Goal: Task Accomplishment & Management: Complete application form

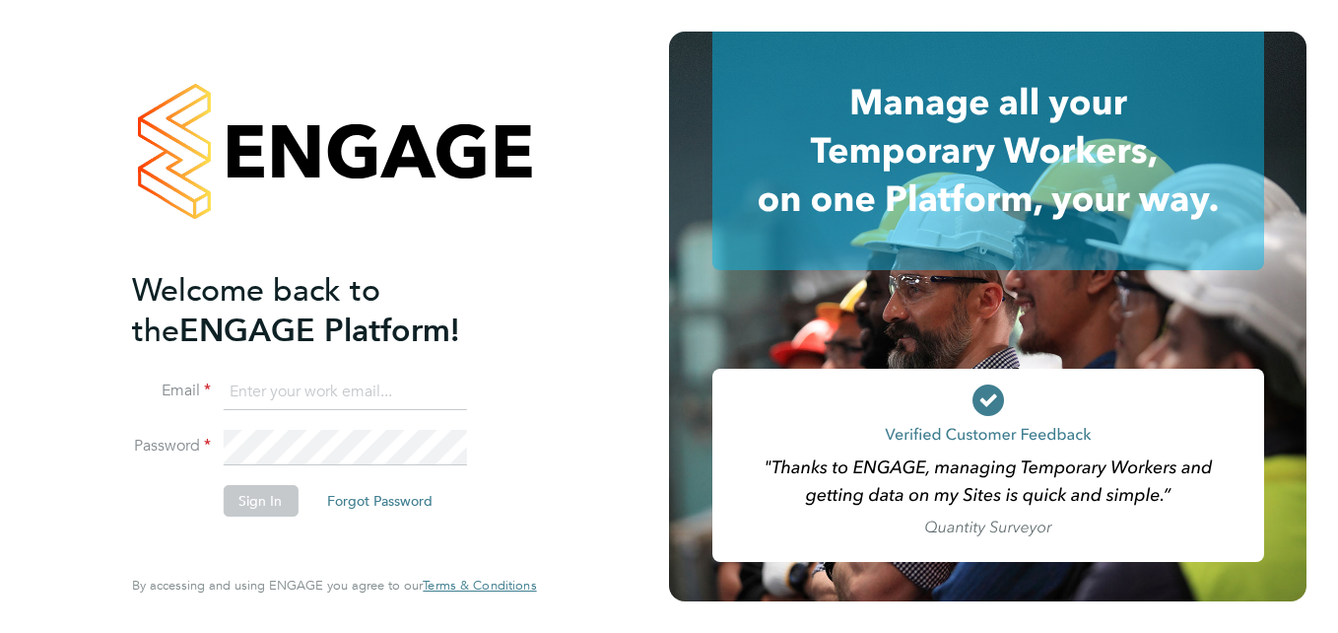
type input "[PERSON_NAME][EMAIL_ADDRESS][PERSON_NAME][DOMAIN_NAME]"
click at [256, 487] on button "Sign In" at bounding box center [260, 501] width 75 height 32
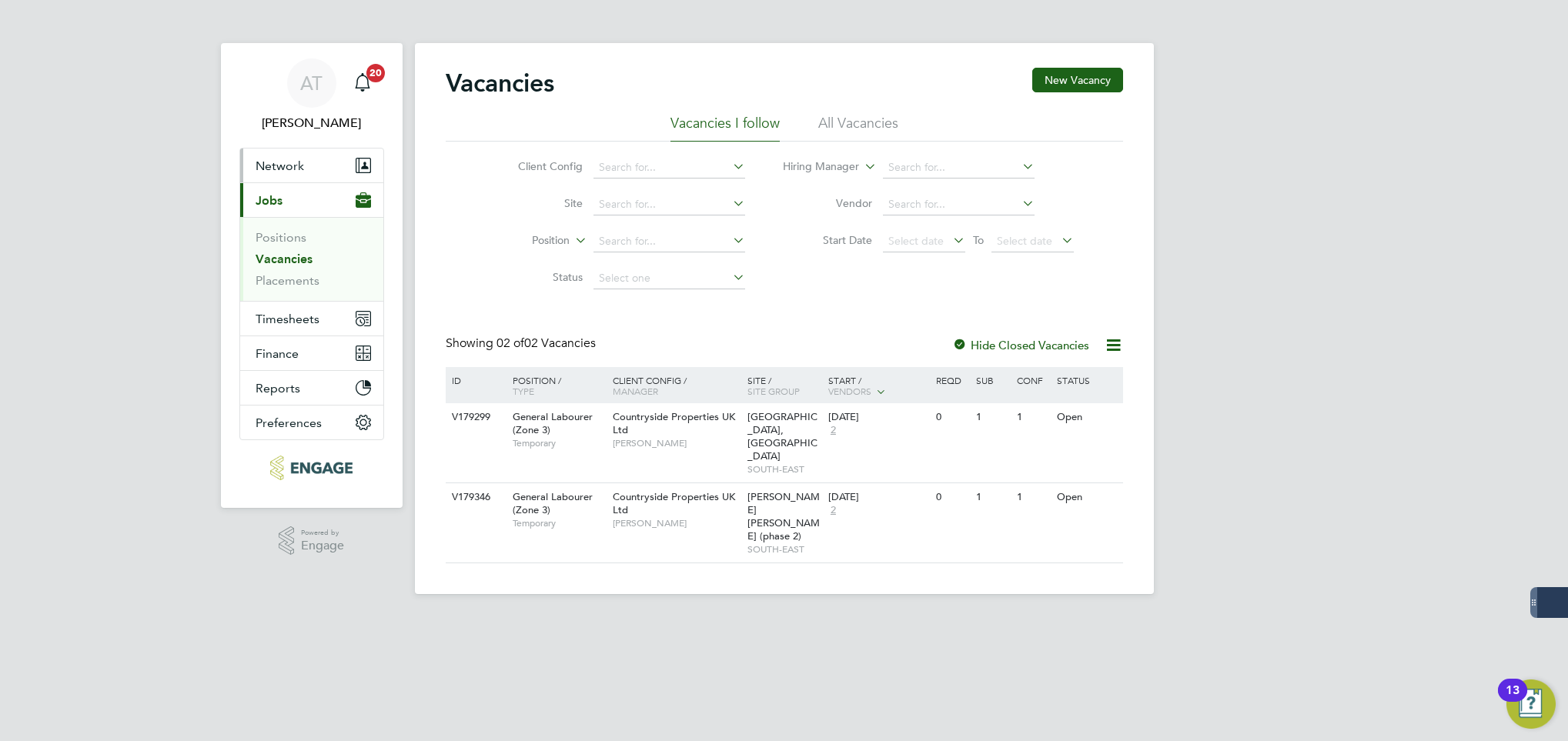
click at [308, 179] on button "Network" at bounding box center [311, 165] width 143 height 34
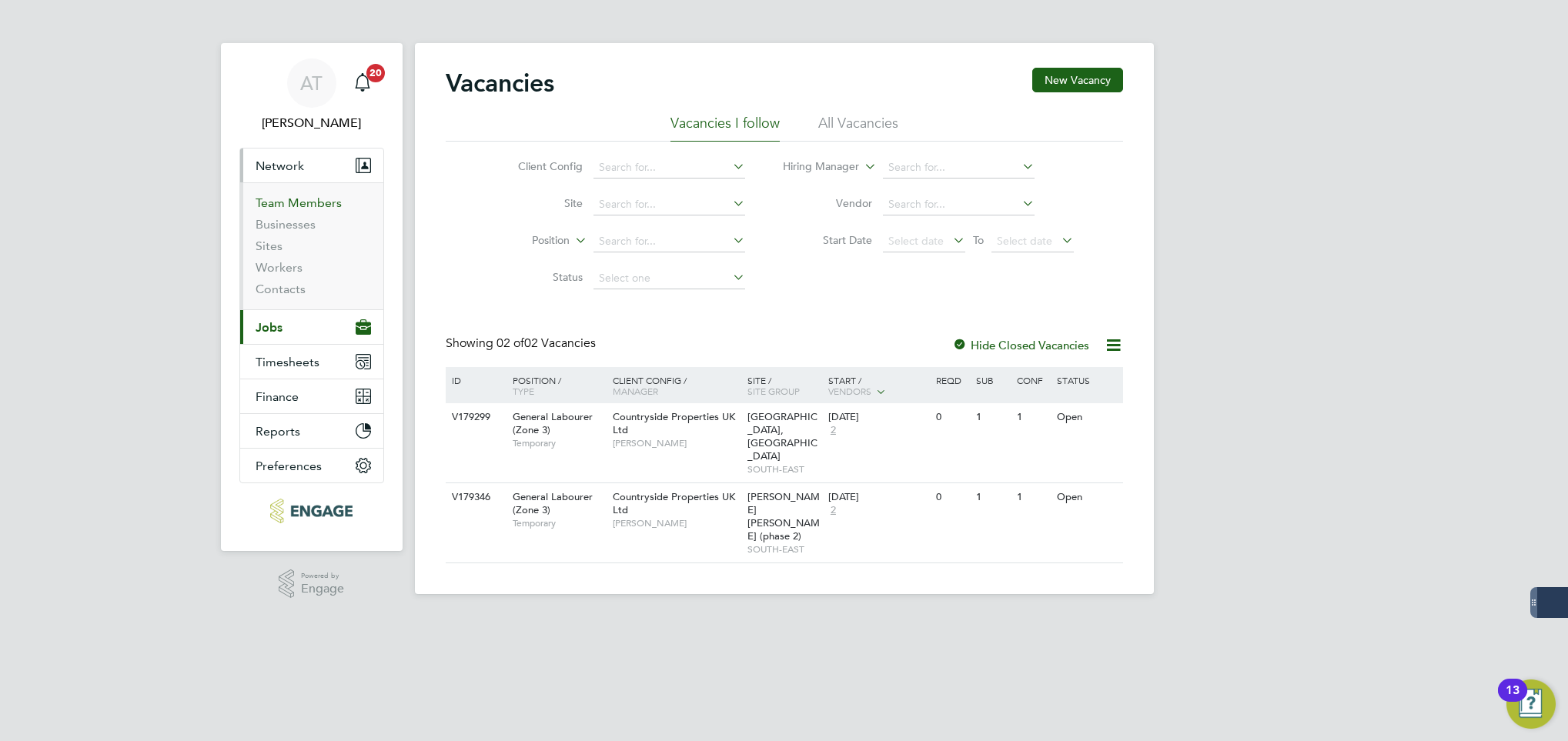
click at [280, 203] on link "Team Members" at bounding box center [298, 202] width 86 height 15
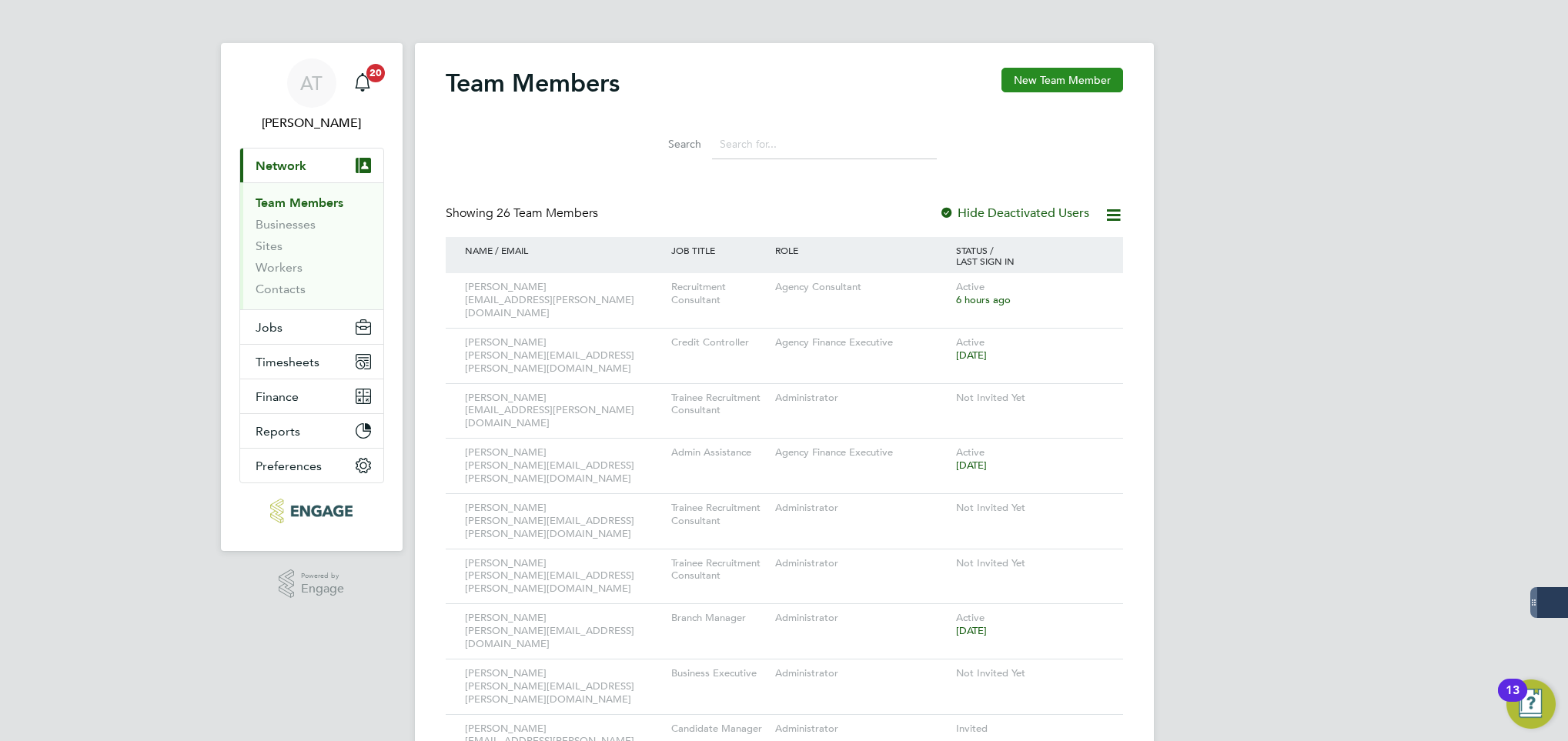
click at [1081, 81] on button "New Team Member" at bounding box center [1063, 80] width 122 height 25
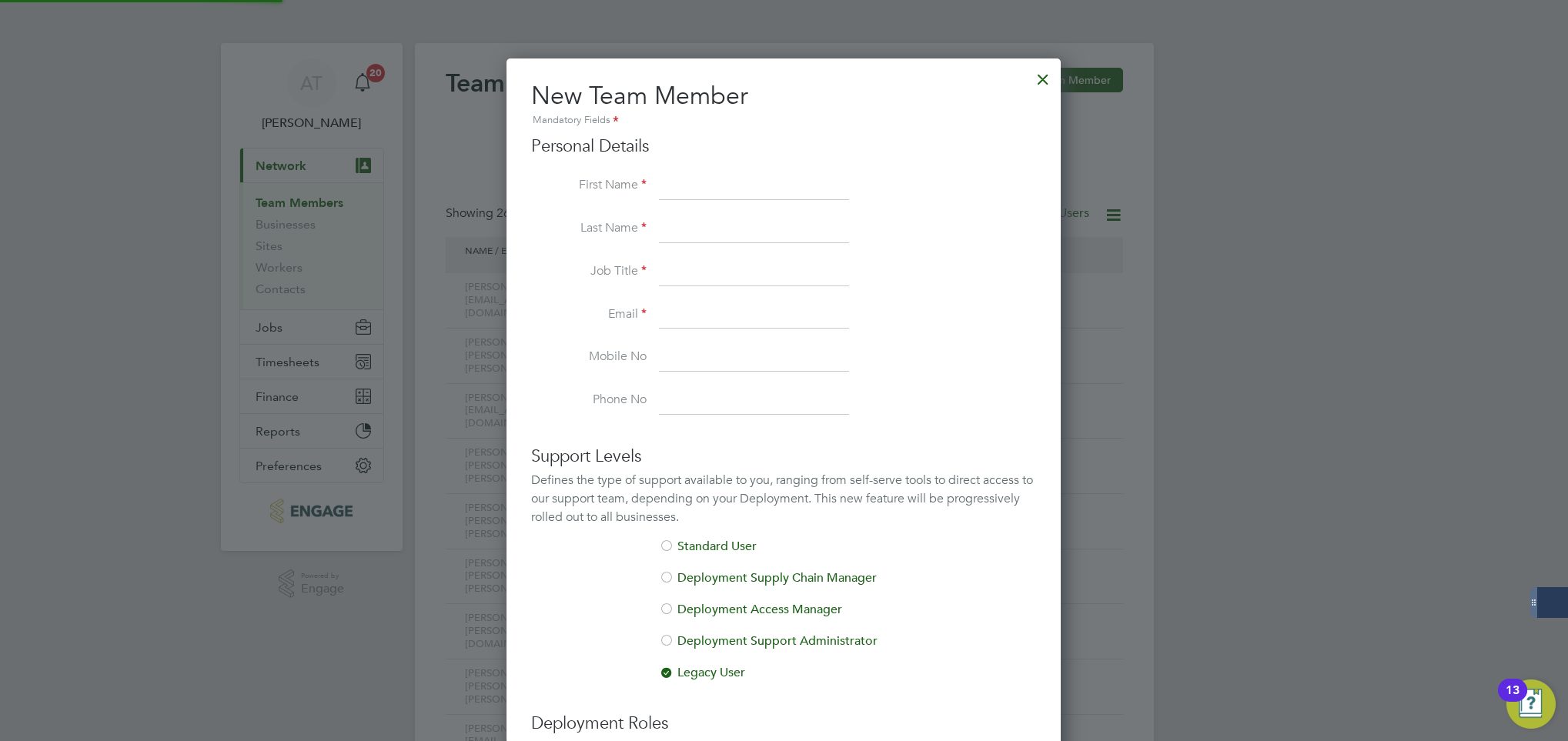
scroll to position [988, 554]
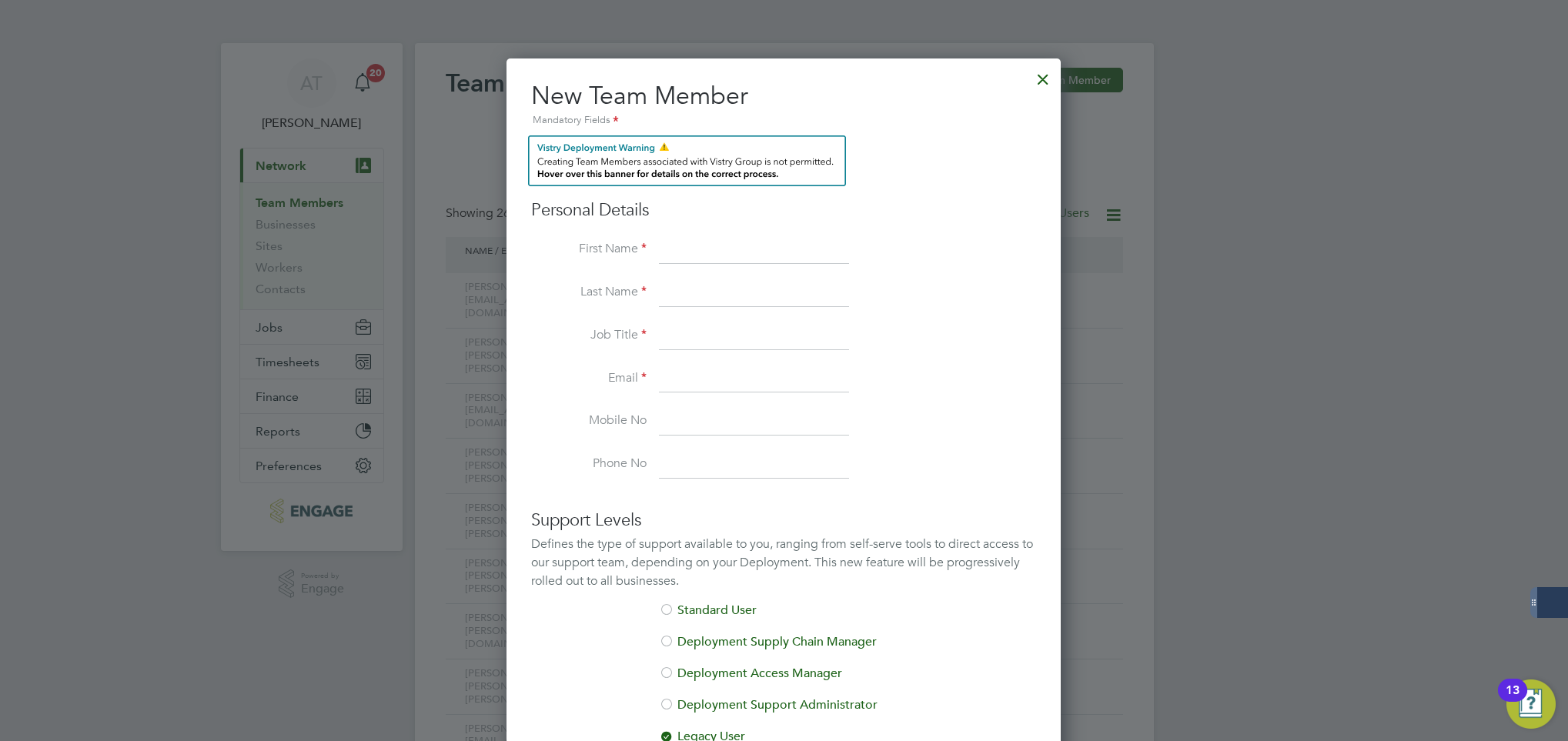
click at [716, 262] on input at bounding box center [753, 249] width 190 height 27
click at [868, 196] on h3 "Personal Details" at bounding box center [784, 178] width 505 height 86
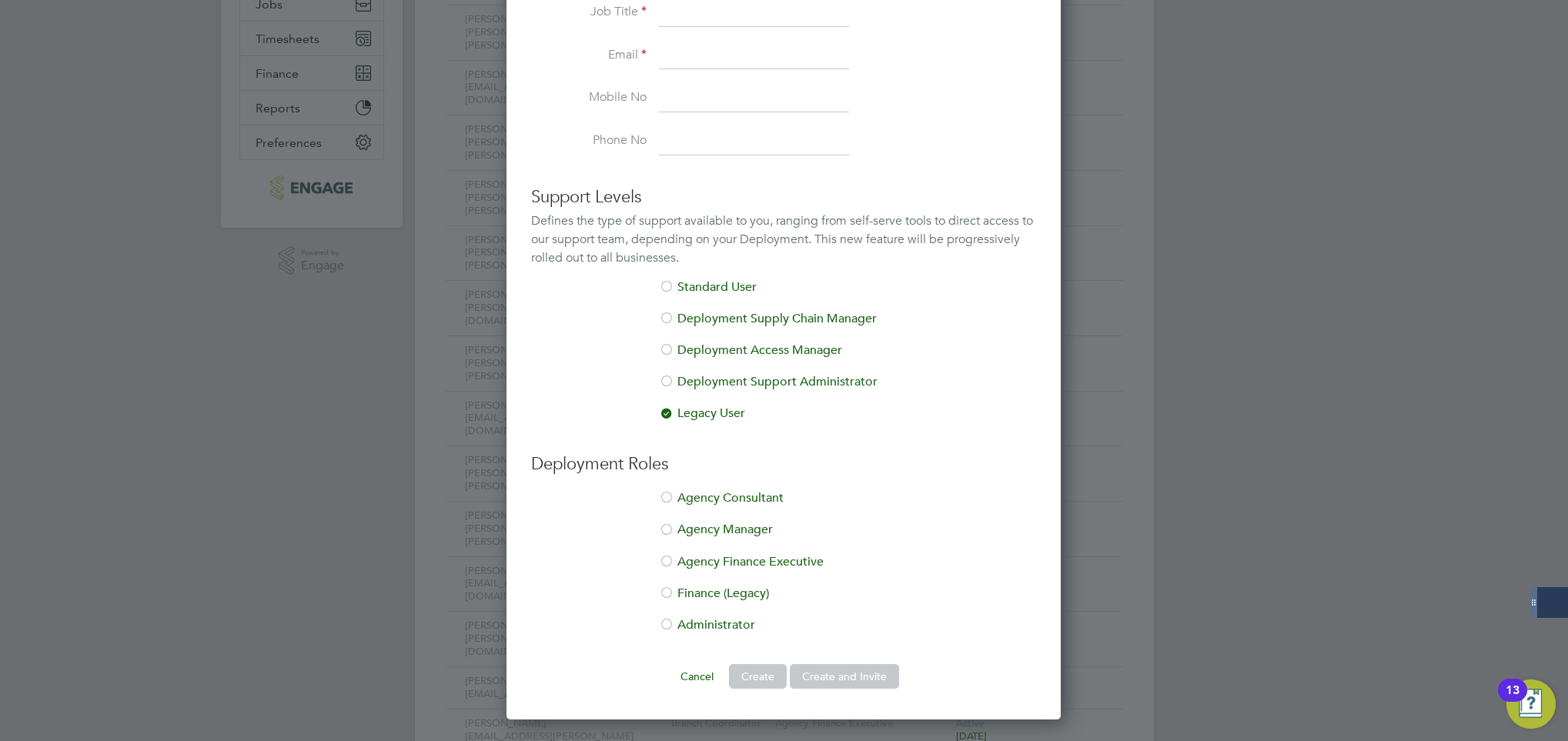
scroll to position [369, 0]
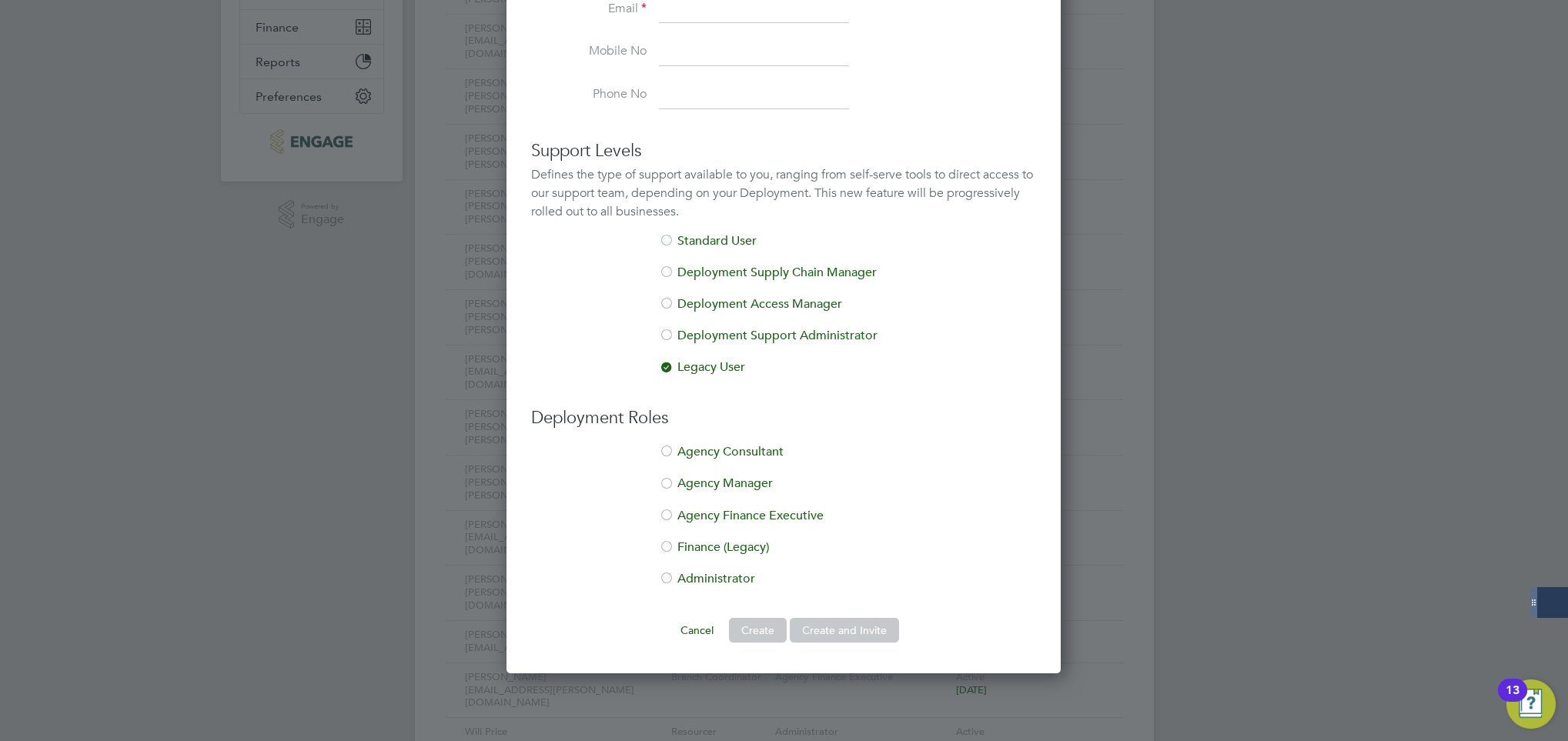
click at [696, 578] on li "Administrator" at bounding box center [784, 586] width 505 height 31
click at [698, 240] on li "Standard User" at bounding box center [784, 249] width 505 height 31
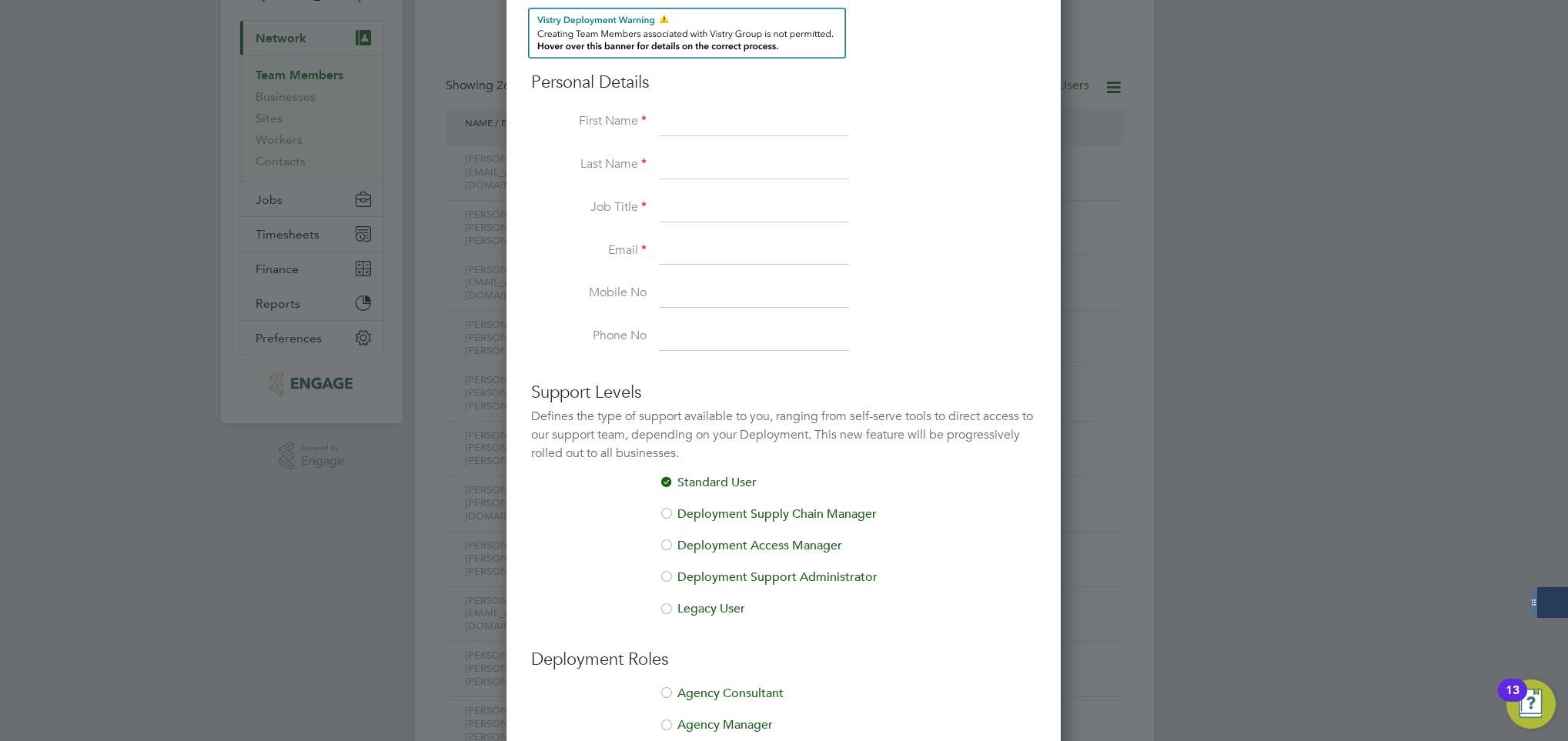
scroll to position [92, 0]
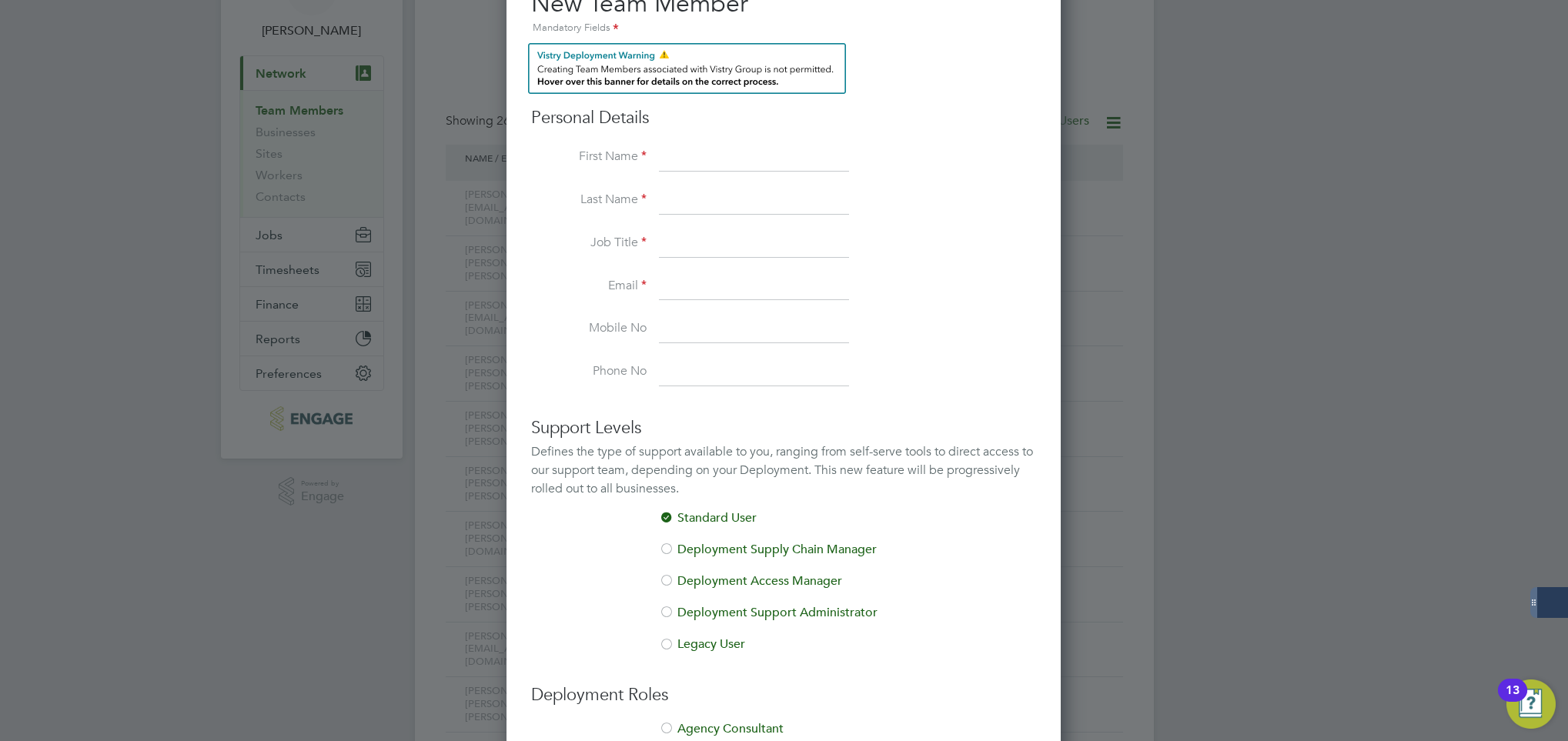
click at [680, 148] on input at bounding box center [753, 157] width 190 height 27
click at [800, 151] on input "[PERSON_NAME]" at bounding box center [753, 157] width 190 height 27
type input "[PERSON_NAME][EMAIL_ADDRESS][DOMAIN_NAME]"
drag, startPoint x: 841, startPoint y: 145, endPoint x: 597, endPoint y: 164, distance: 244.7
click at [597, 164] on li "First Name [PERSON_NAME][EMAIL_ADDRESS][DOMAIN_NAME]" at bounding box center [784, 165] width 505 height 43
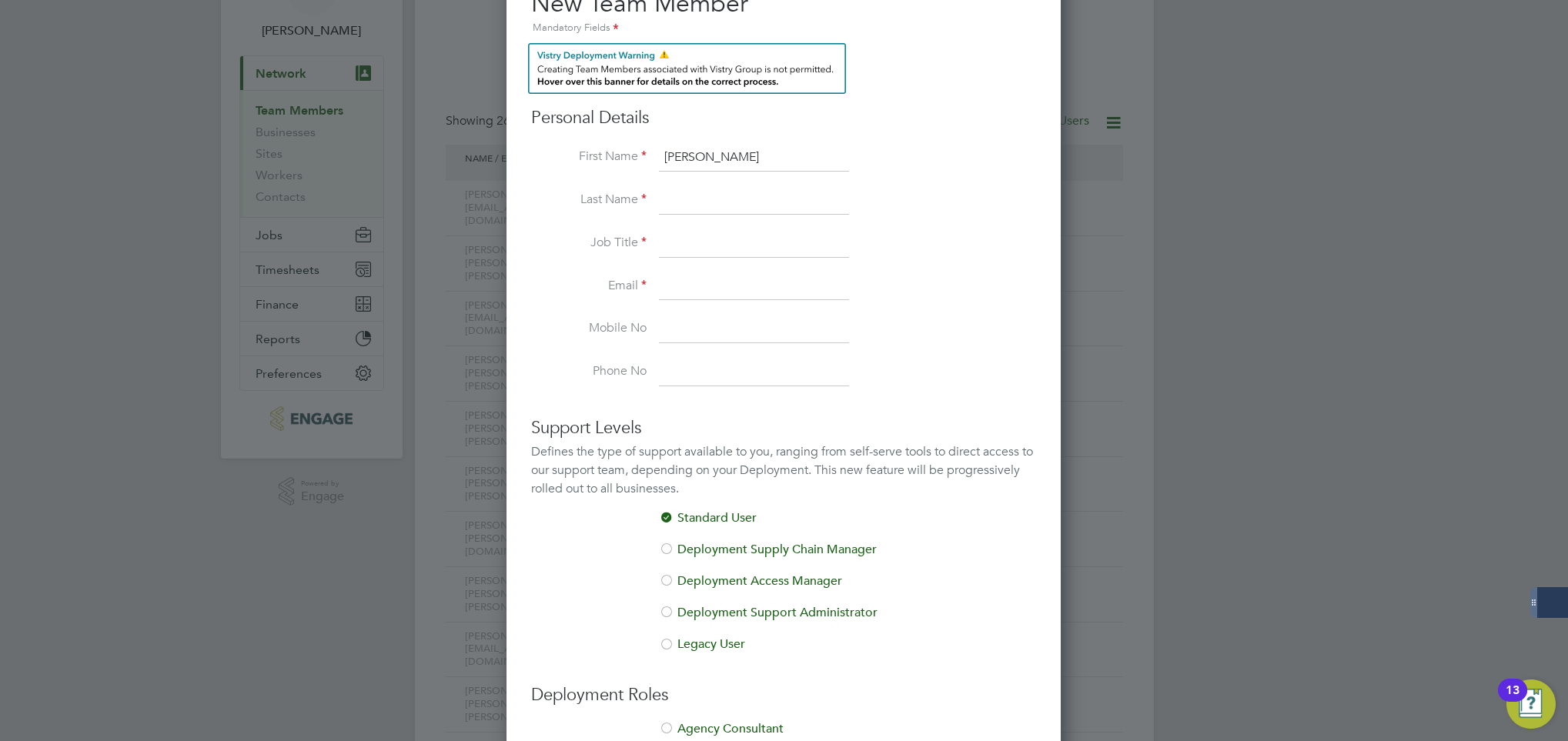
type input "[PERSON_NAME]"
type input "Major"
type input "A"
type input "s"
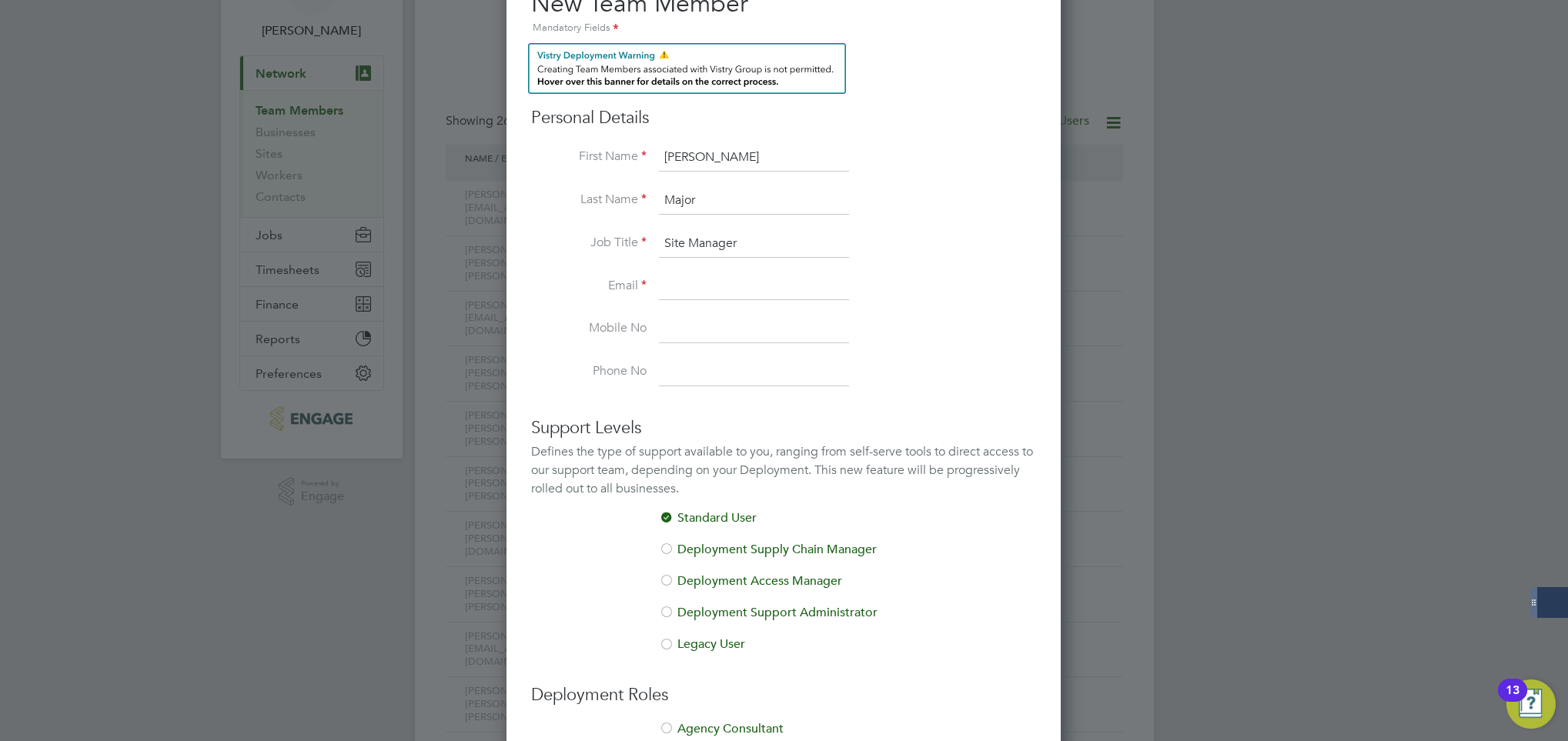
type input "Site Manager"
click at [718, 280] on input at bounding box center [753, 287] width 190 height 27
type input "[PERSON_NAME][EMAIL_ADDRESS][DOMAIN_NAME]"
click at [924, 324] on li "Mobile No" at bounding box center [784, 337] width 505 height 43
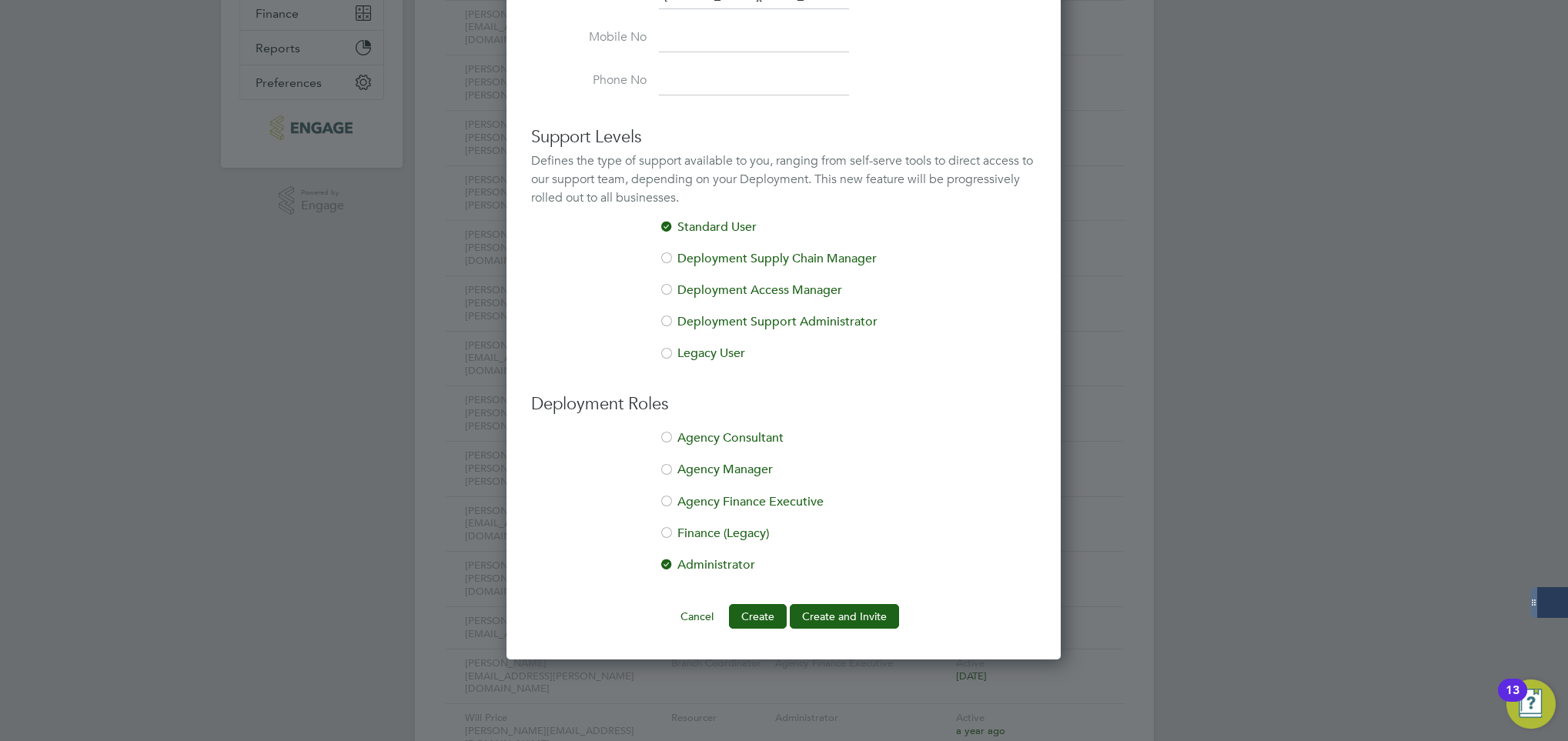
scroll to position [718, 0]
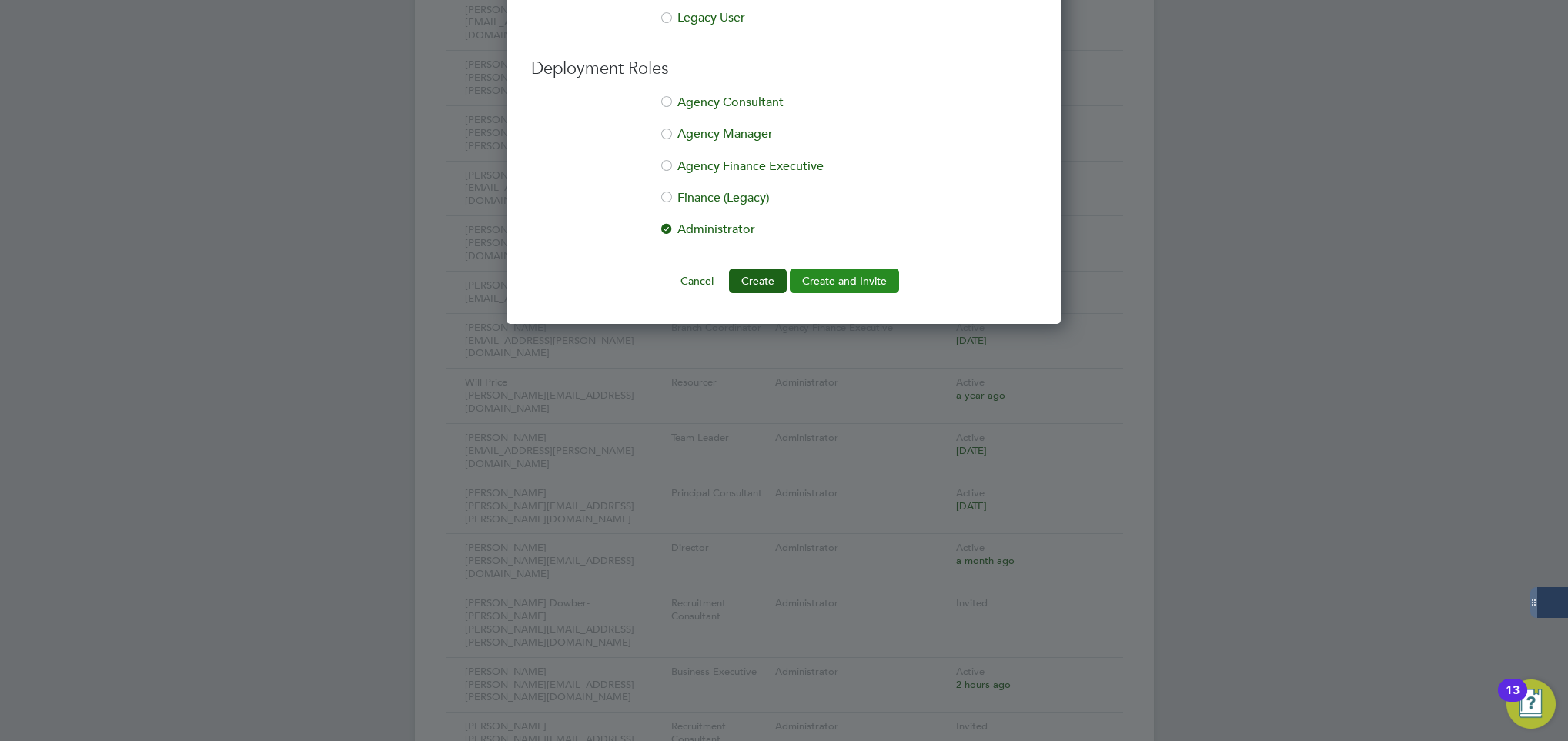
click at [827, 287] on button "Create and Invite" at bounding box center [845, 281] width 109 height 25
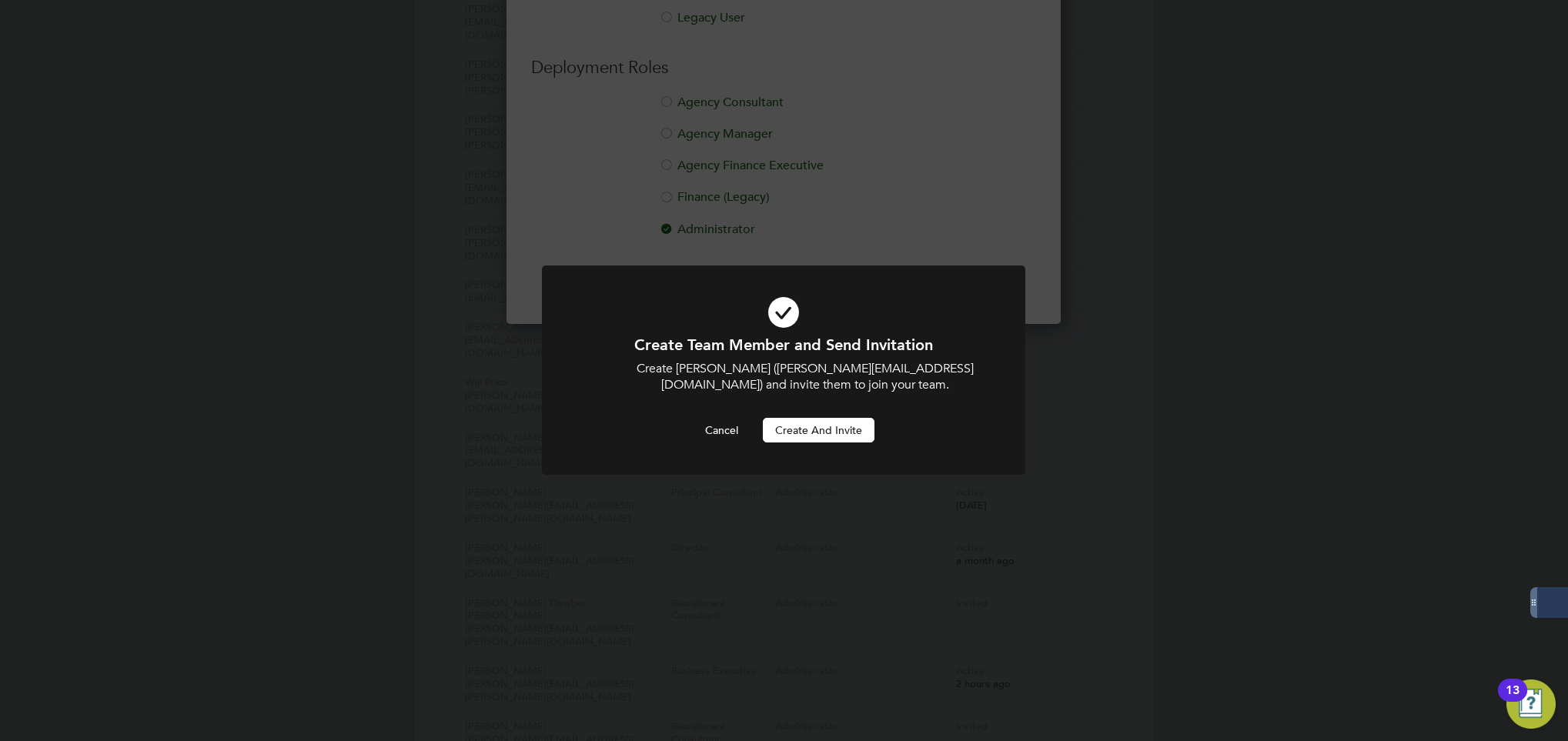
scroll to position [924, 554]
click at [811, 437] on button "Create and invite" at bounding box center [818, 430] width 112 height 25
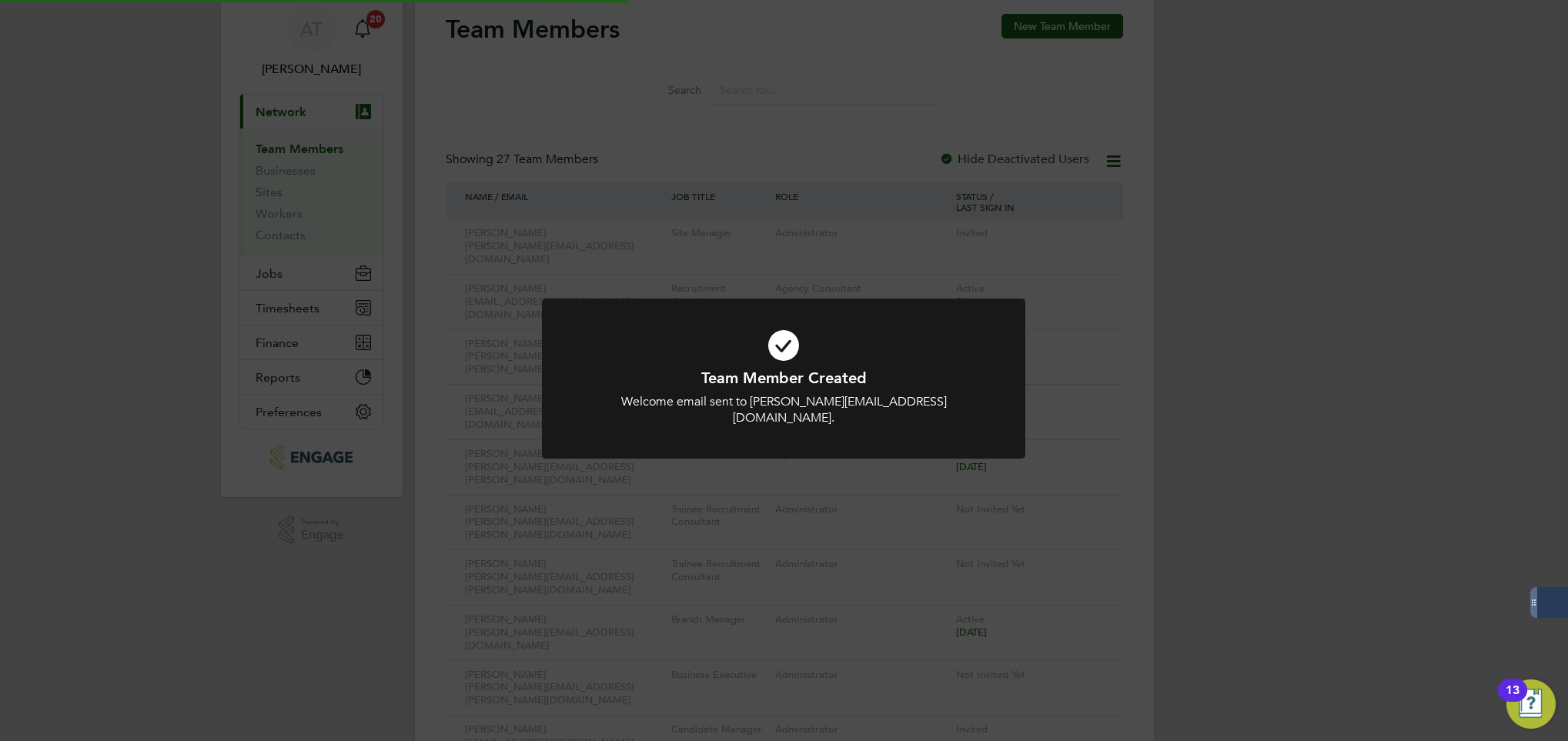
scroll to position [0, 0]
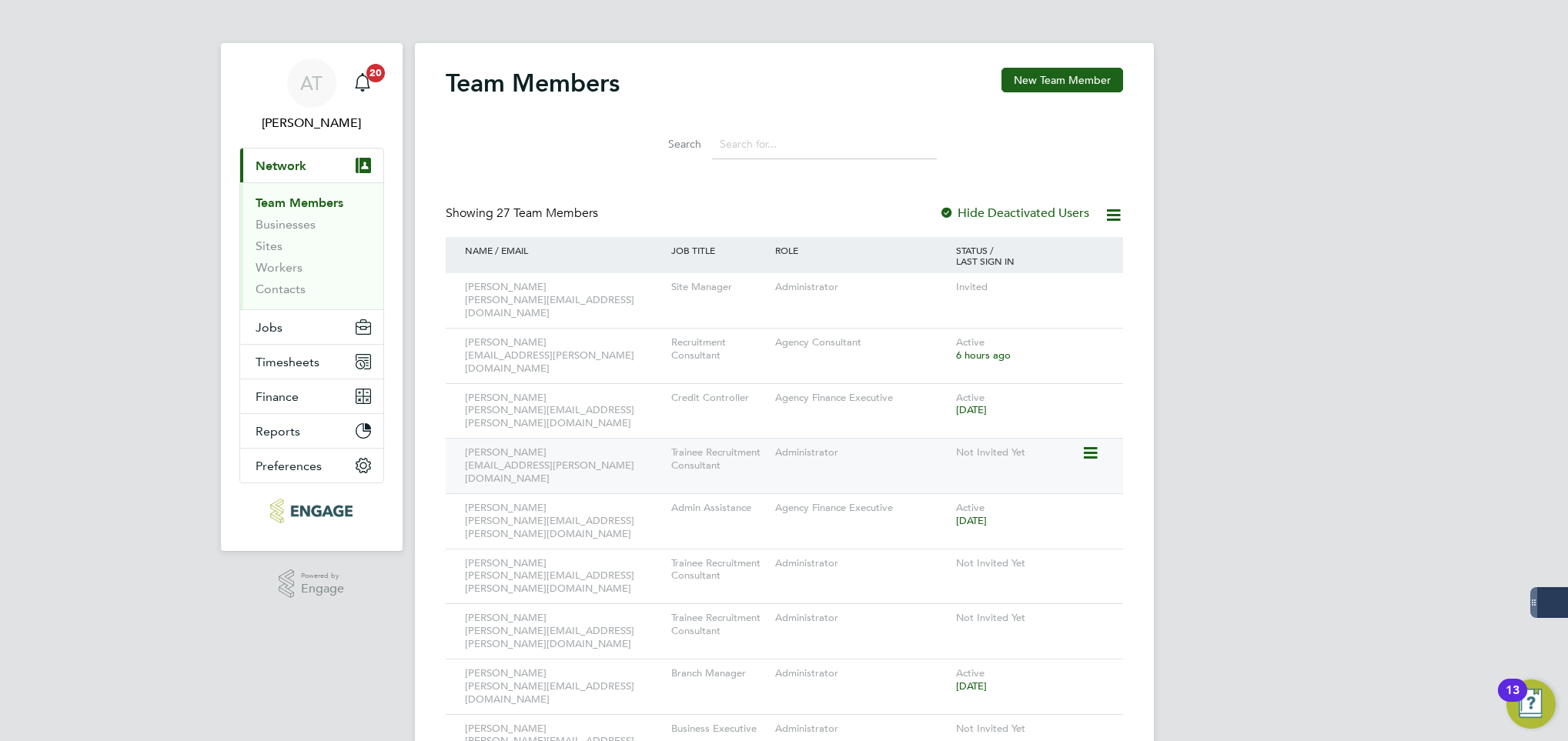
click at [816, 439] on div "Administrator" at bounding box center [862, 453] width 181 height 28
click at [1520, 706] on img "Open Resource Center, 13 new notifications" at bounding box center [1530, 704] width 49 height 49
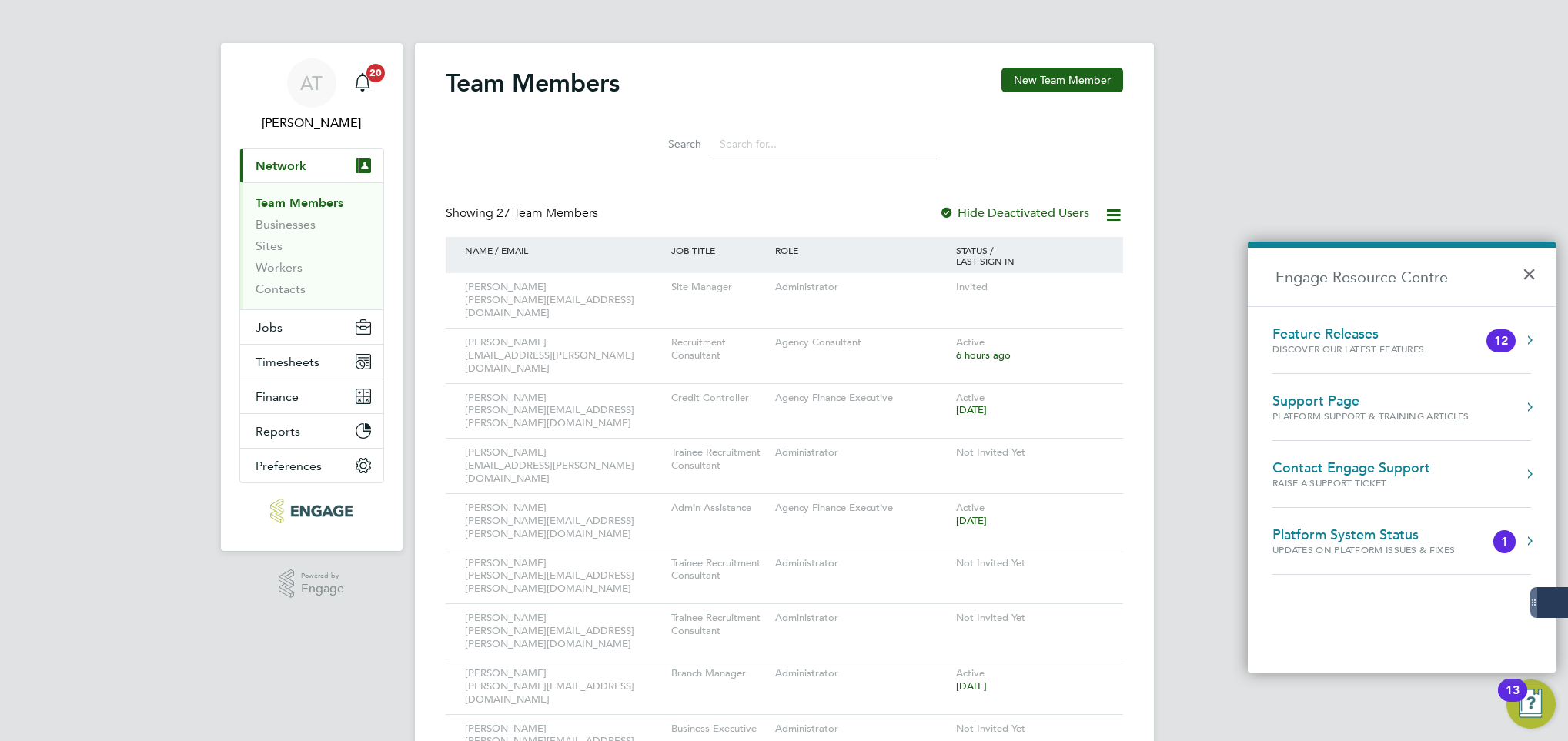
click at [1338, 258] on h2 "Engage Resource Centre" at bounding box center [1402, 276] width 308 height 59
click at [1527, 277] on button "×" at bounding box center [1533, 269] width 23 height 34
